Goal: Information Seeking & Learning: Learn about a topic

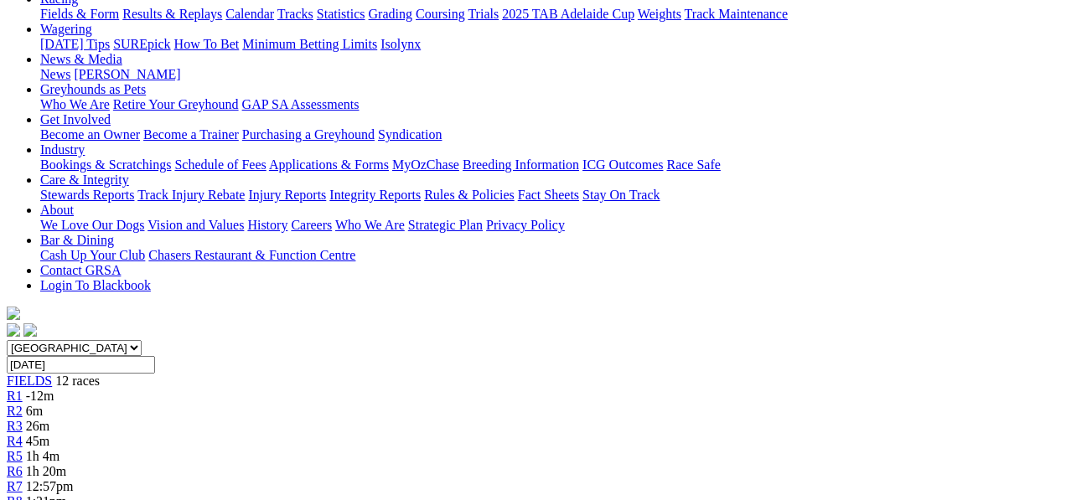
scroll to position [186, 0]
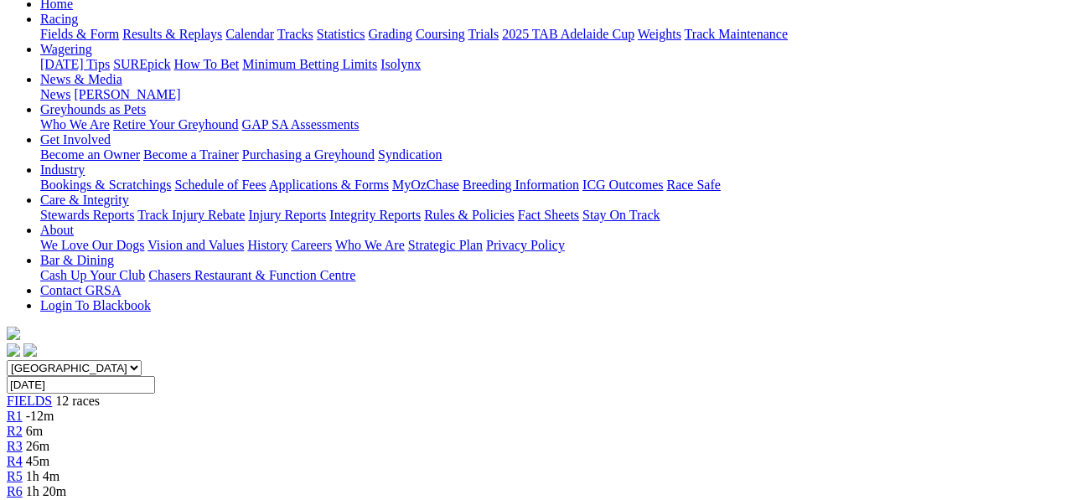
click at [60, 469] on span "1h 4m" at bounding box center [43, 476] width 34 height 14
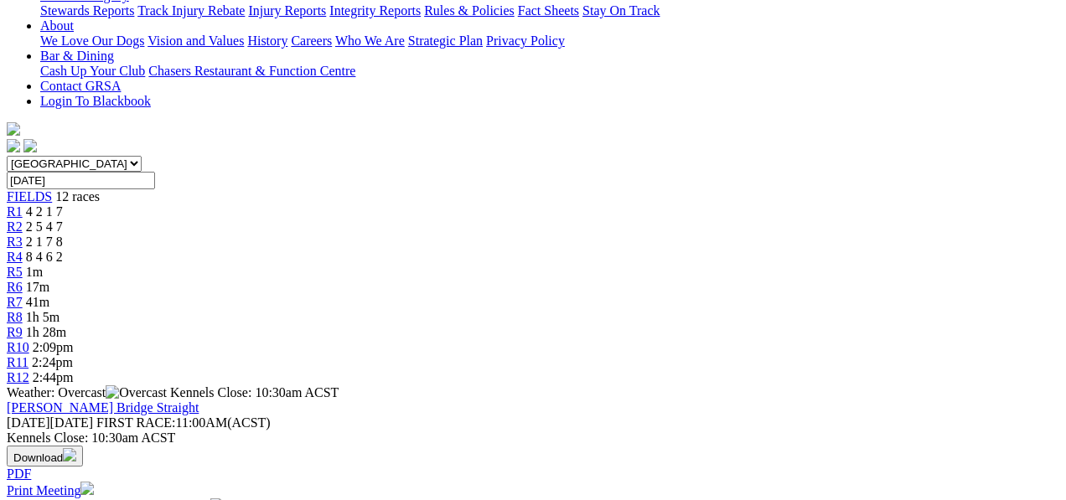
scroll to position [223, 0]
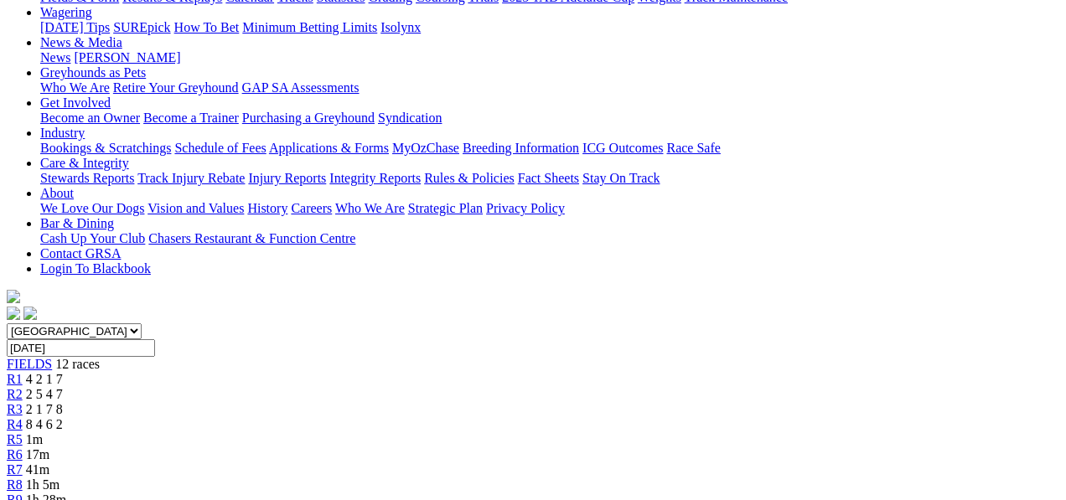
click at [23, 463] on span "R7" at bounding box center [15, 470] width 16 height 14
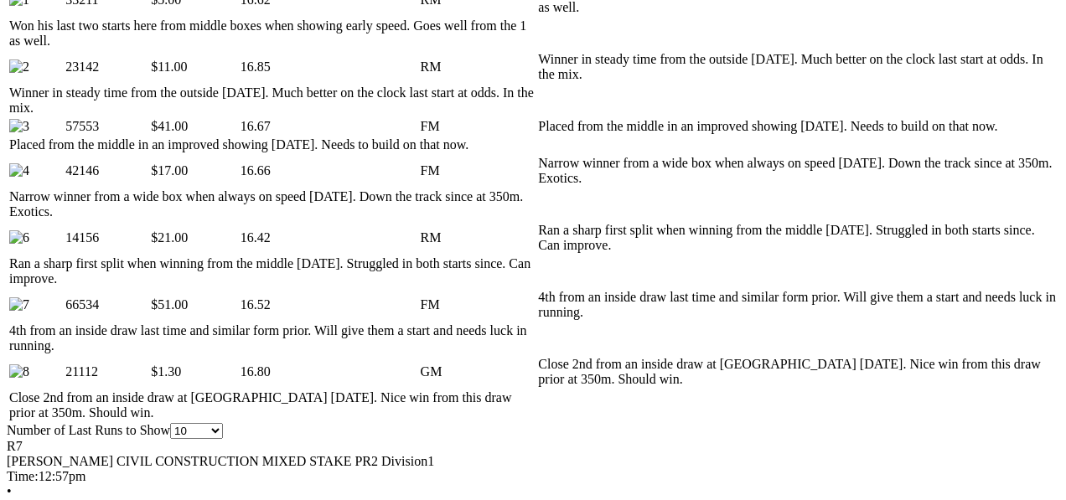
scroll to position [950, 0]
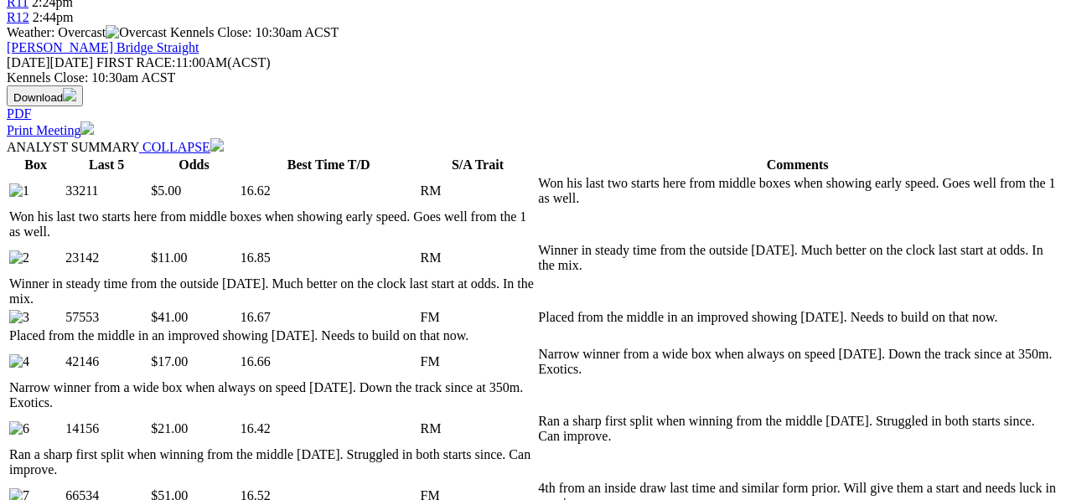
scroll to position [726, 0]
